Goal: Information Seeking & Learning: Learn about a topic

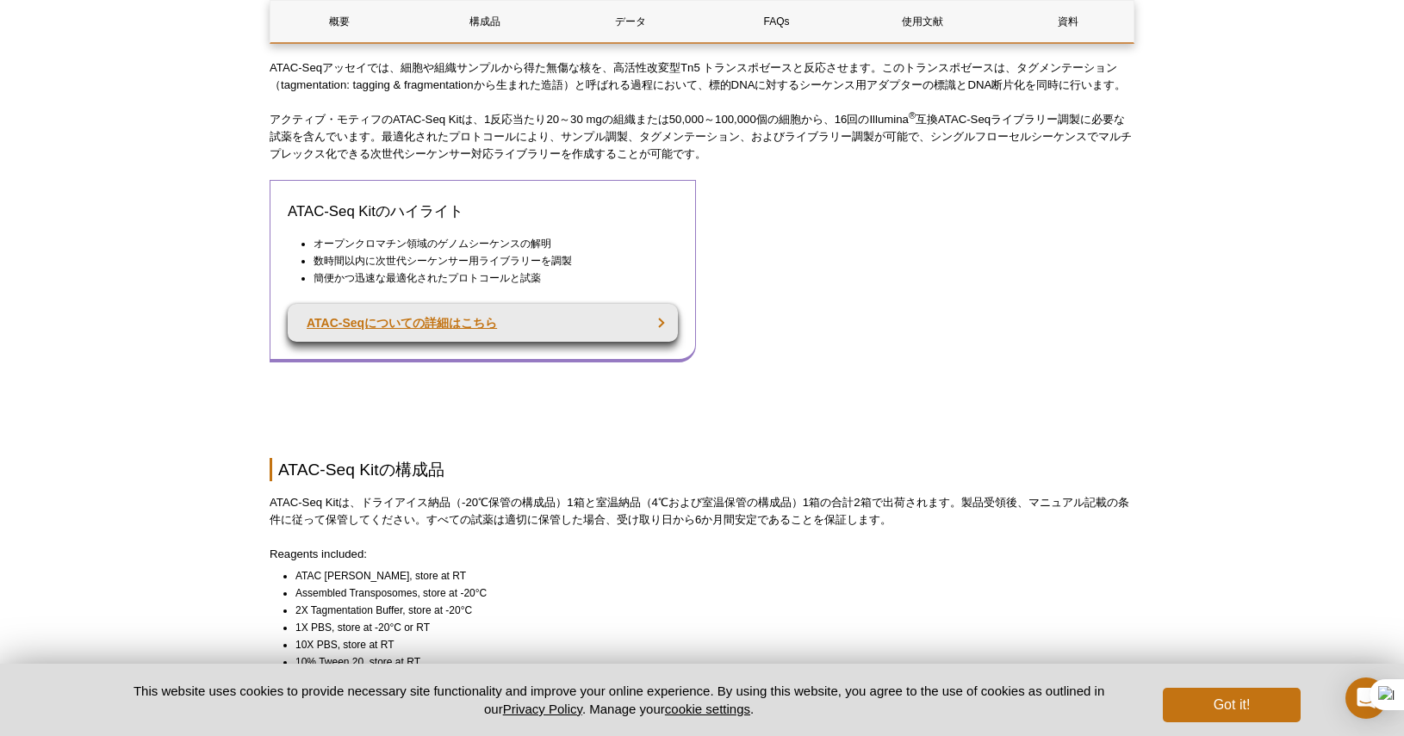
scroll to position [814, 0]
click at [379, 319] on link "ATAC-Seqについての詳細はこちら" at bounding box center [483, 323] width 390 height 38
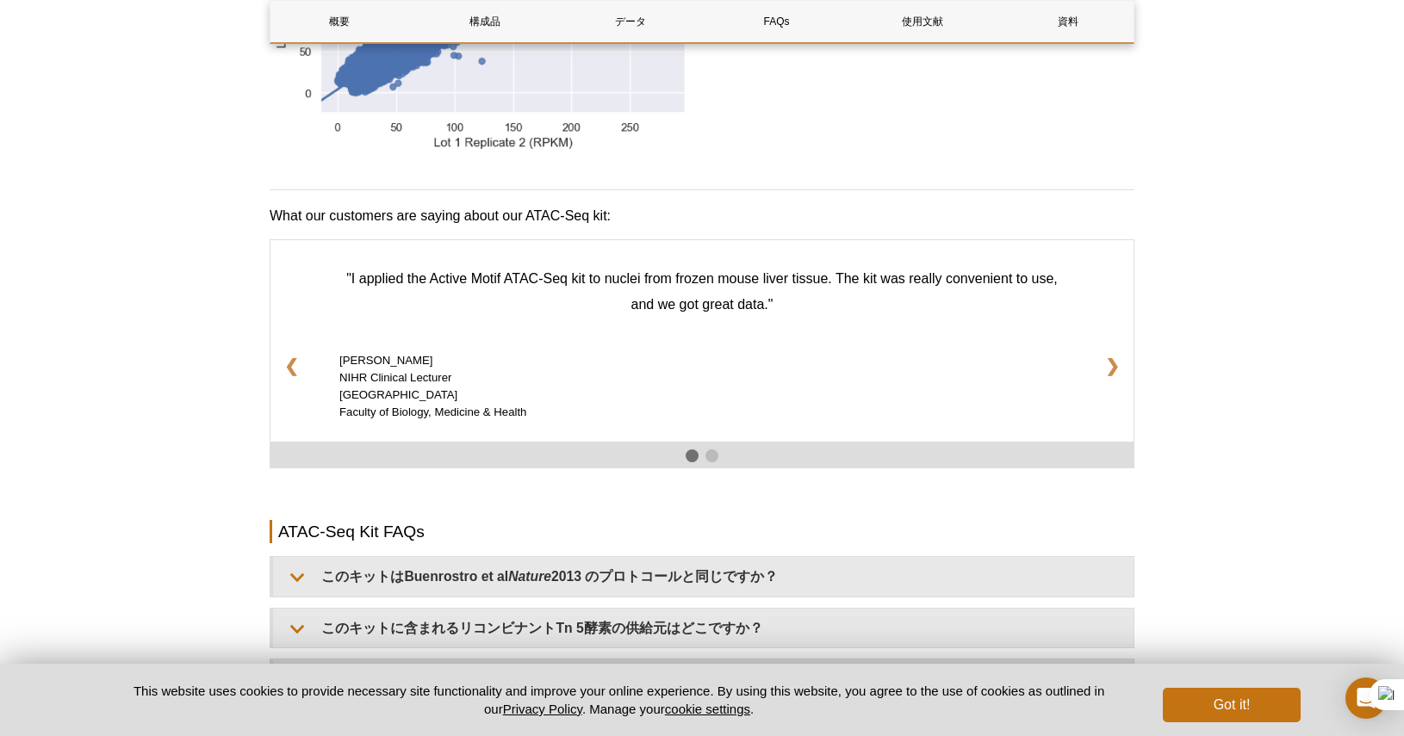
scroll to position [2637, 0]
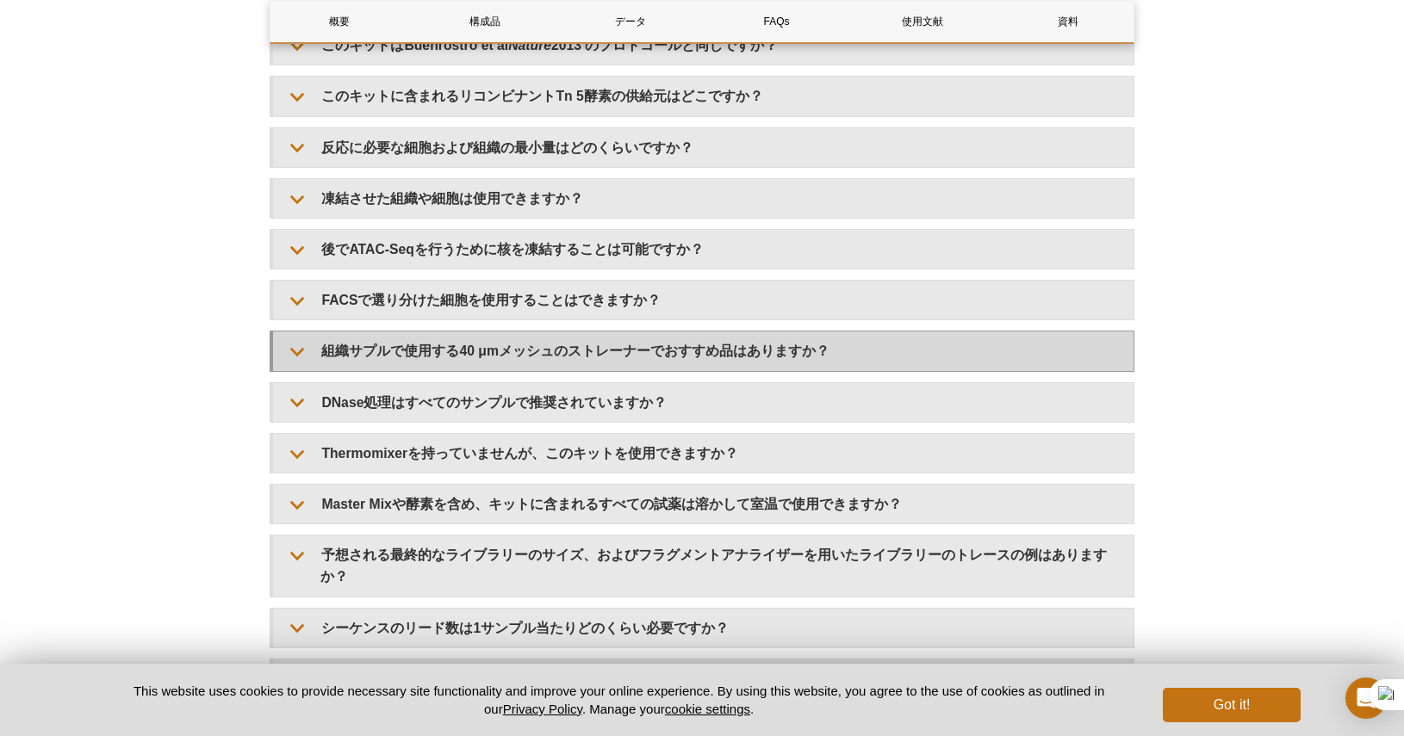
scroll to position [2830, 0]
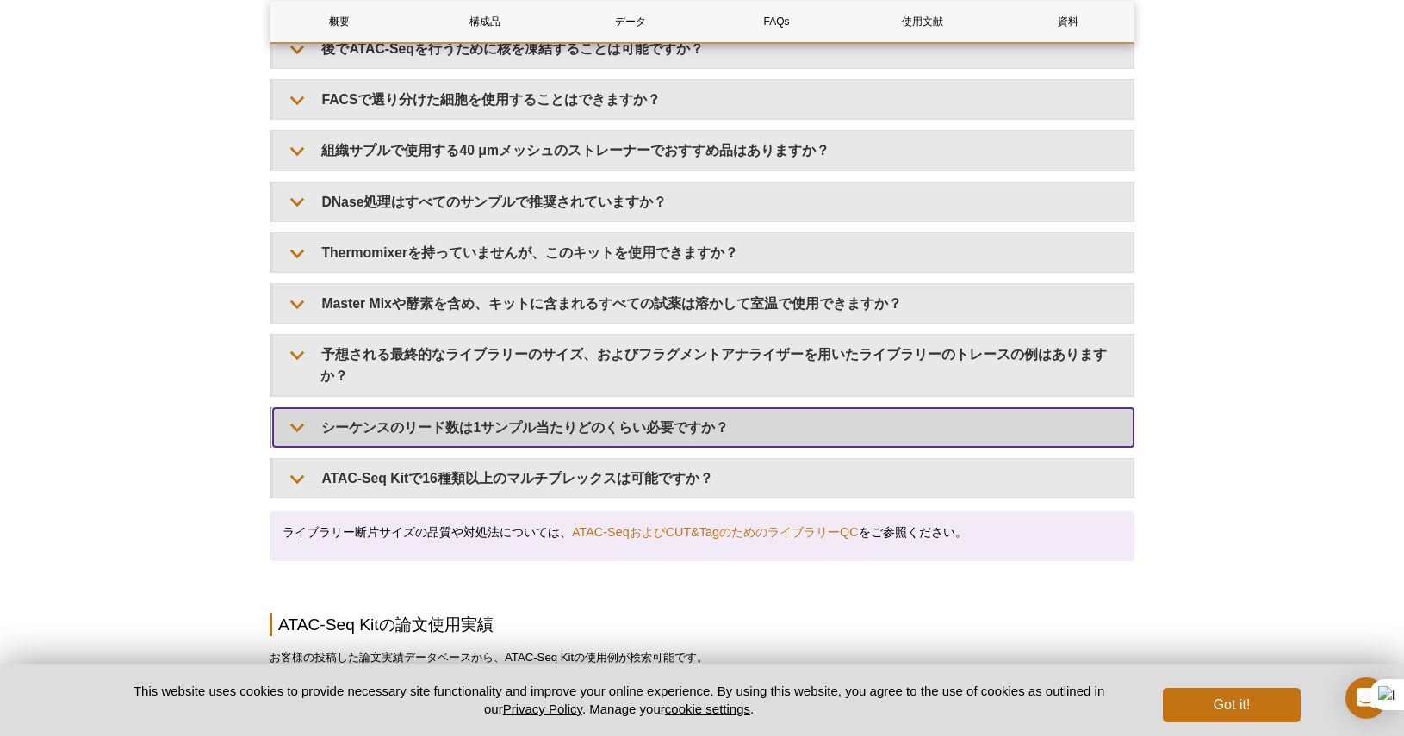
click at [489, 408] on summary "シーケンスのリード数は1サンプル当たりどのくらい必要ですか？" at bounding box center [703, 427] width 860 height 39
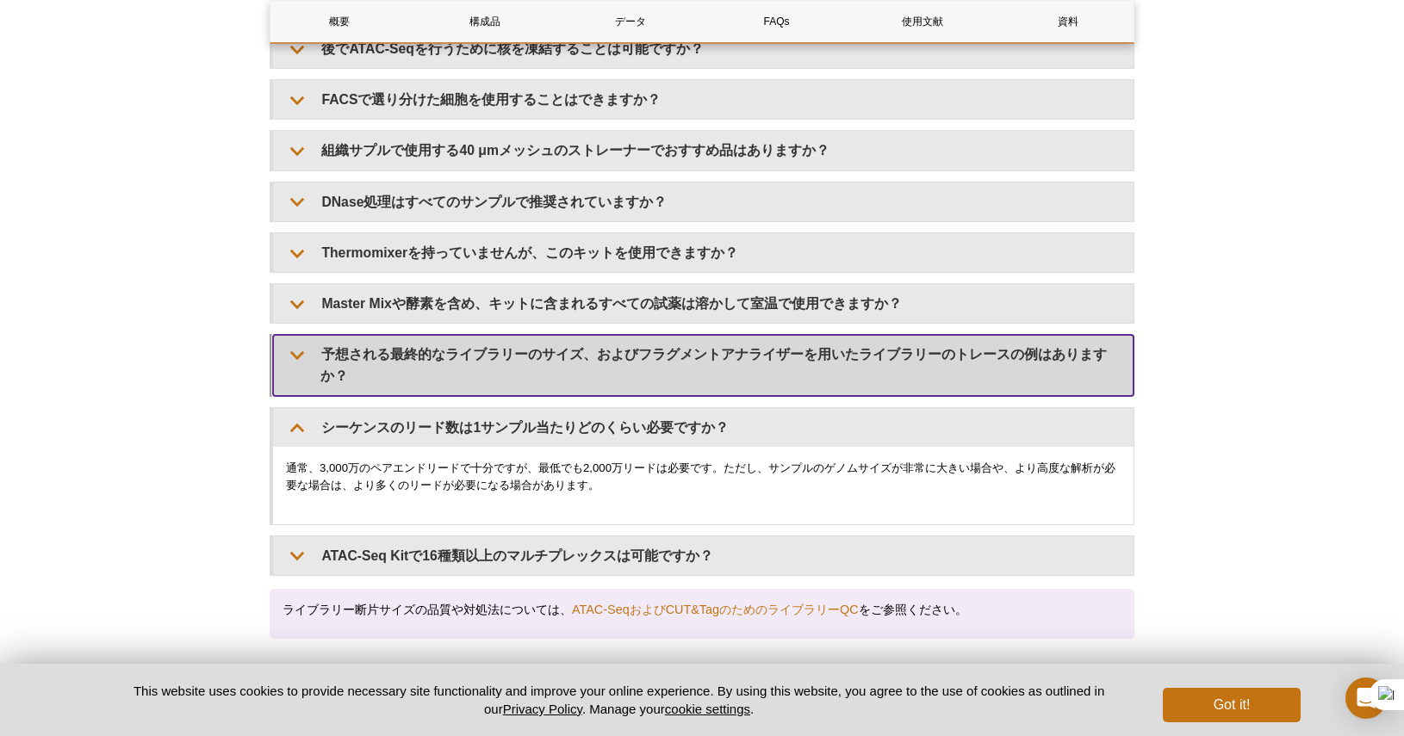
click at [470, 356] on summary "予想される最終的なライブラリーのサイズ、およびフラグメントアナライザーを用いたライブラリーのトレースの例はありますか？" at bounding box center [703, 365] width 860 height 60
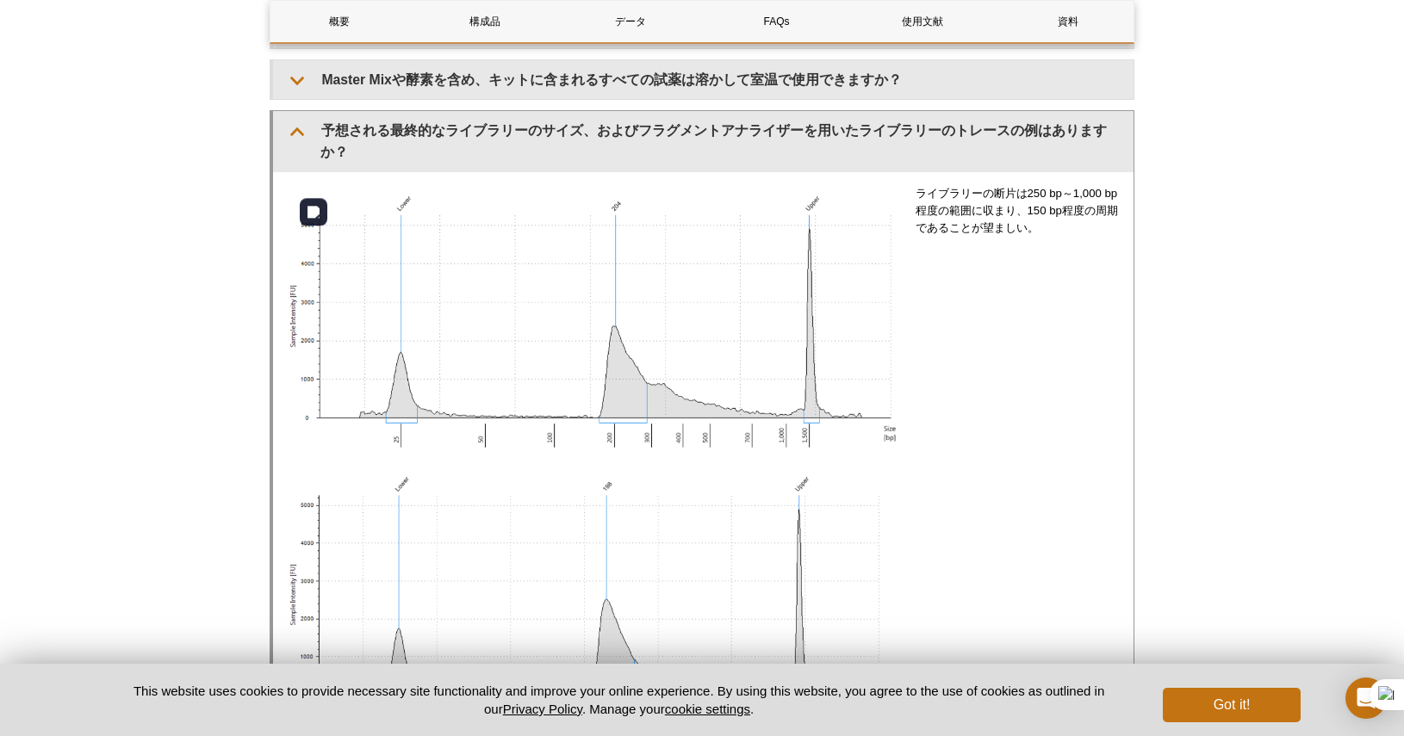
scroll to position [3029, 0]
